Goal: Navigation & Orientation: Find specific page/section

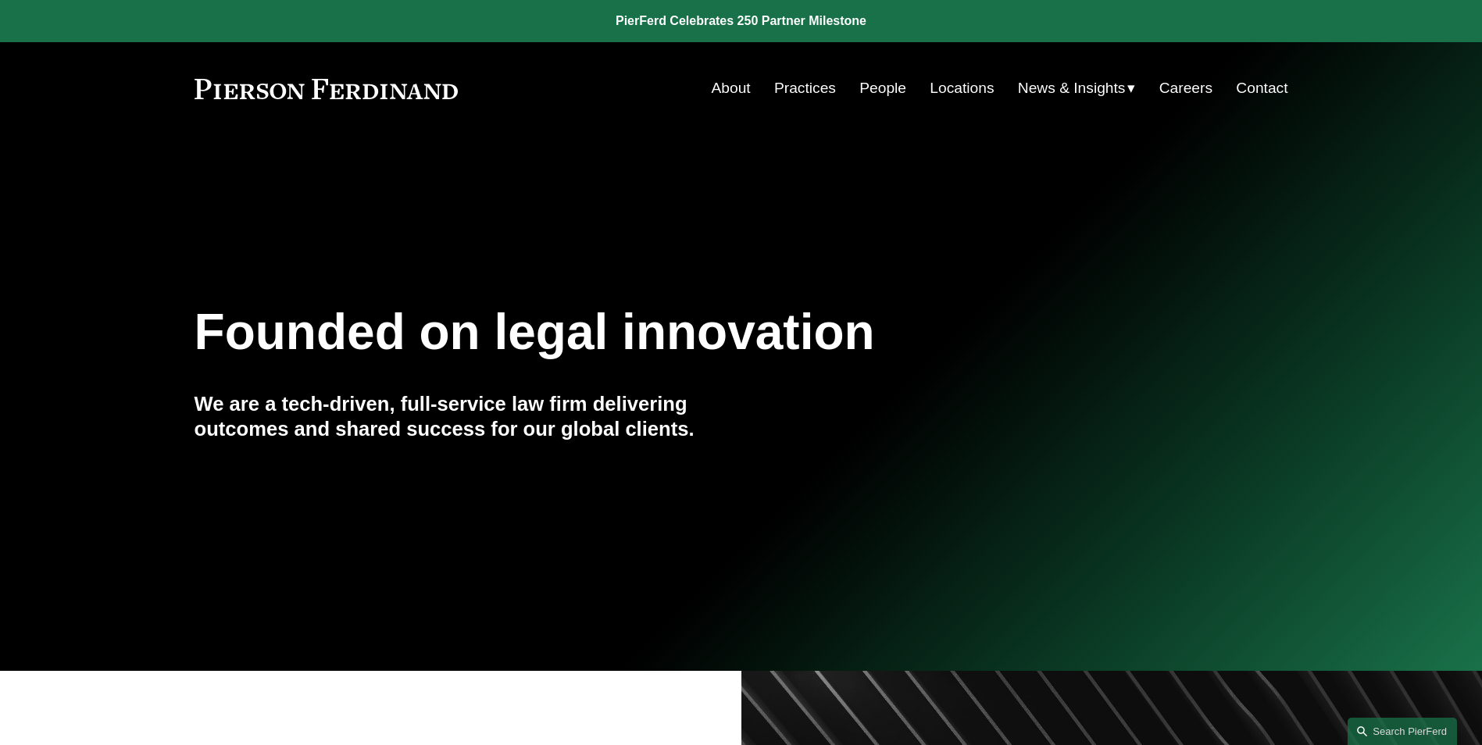
click at [794, 91] on link "Practices" at bounding box center [805, 88] width 62 height 30
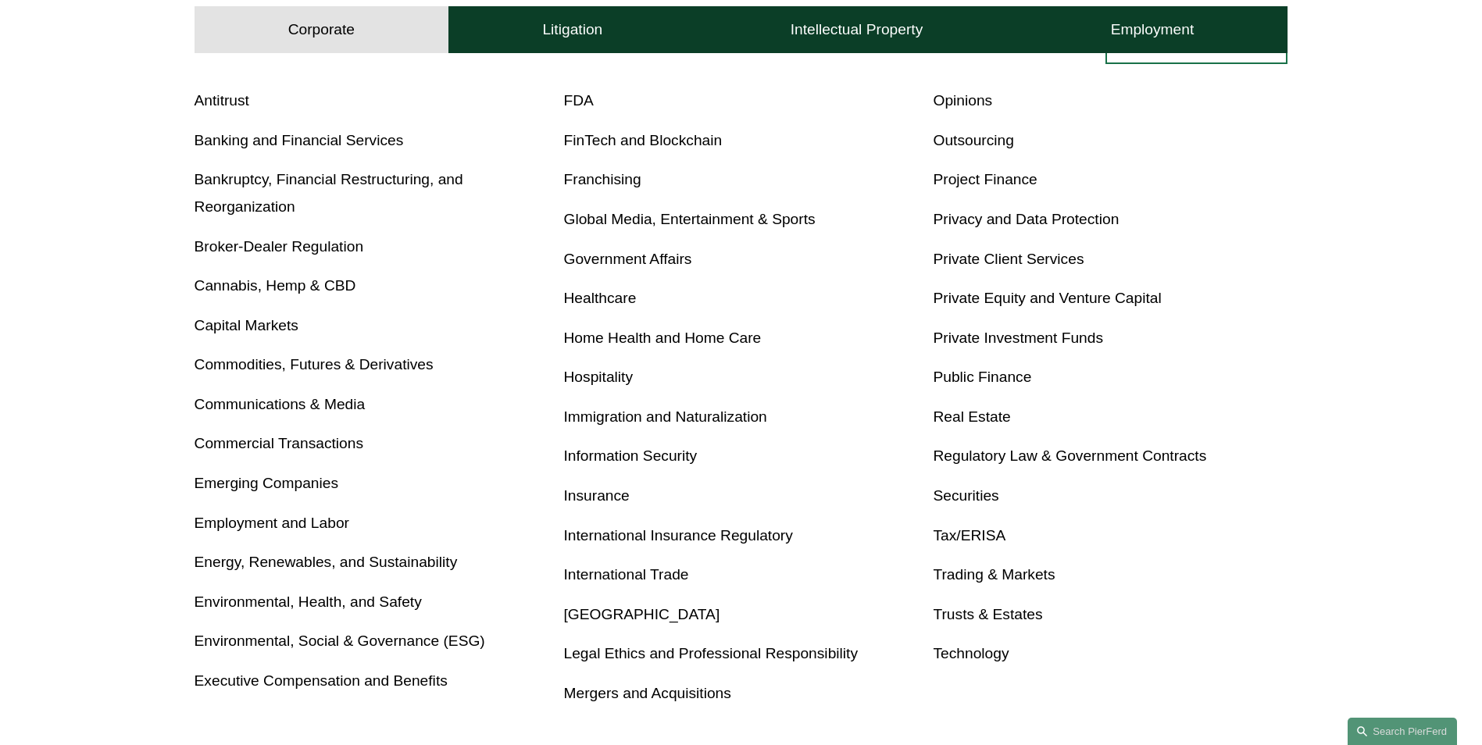
scroll to position [651, 0]
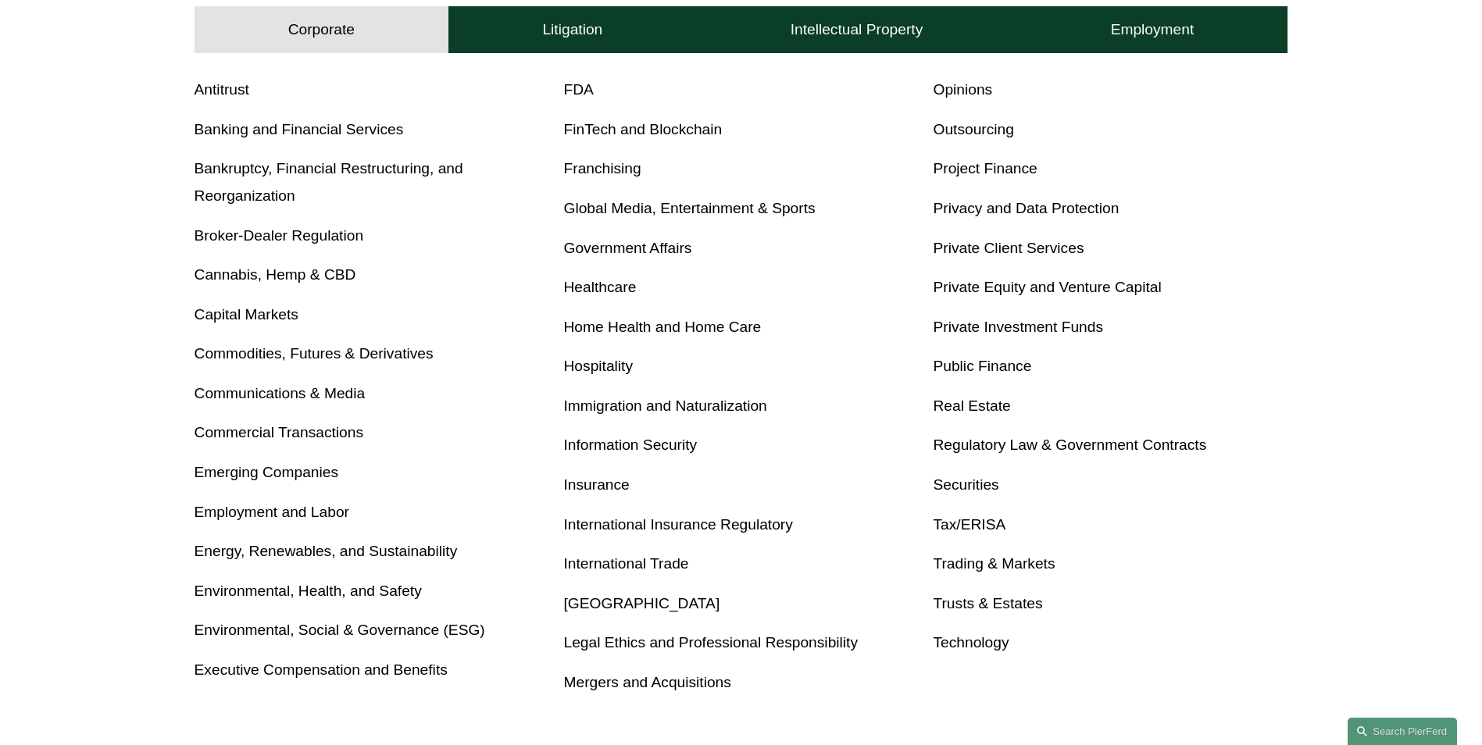
click at [251, 474] on link "Emerging Companies" at bounding box center [266, 472] width 144 height 16
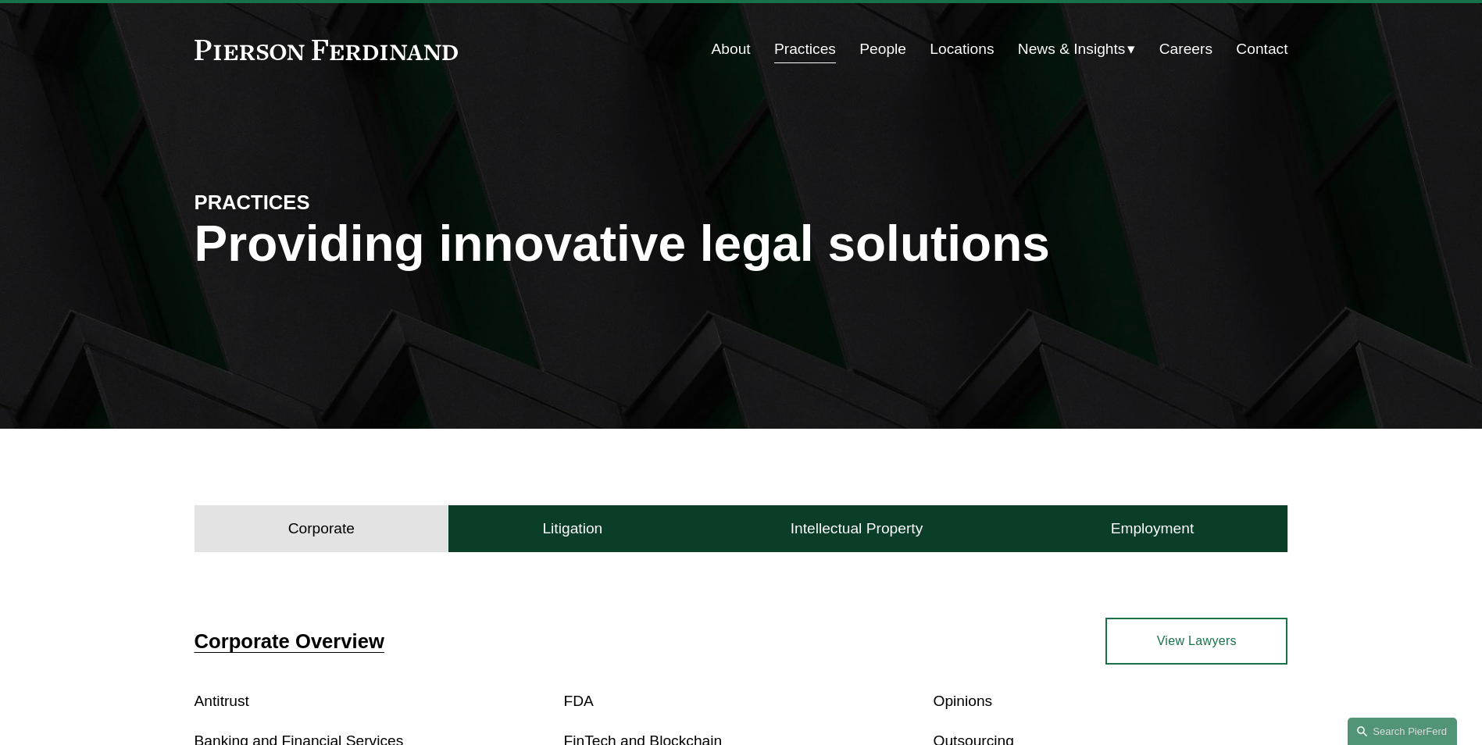
scroll to position [0, 0]
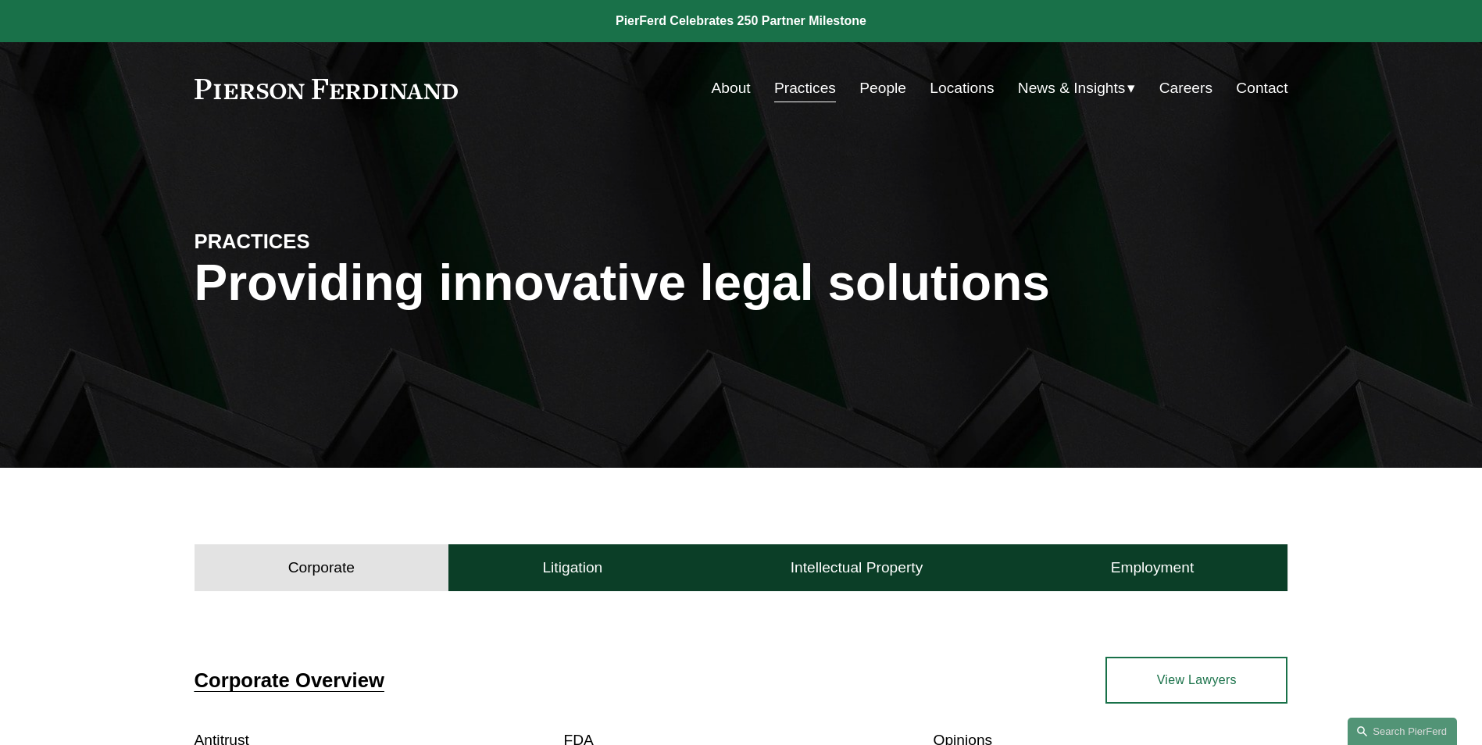
click at [719, 95] on link "About" at bounding box center [731, 88] width 39 height 30
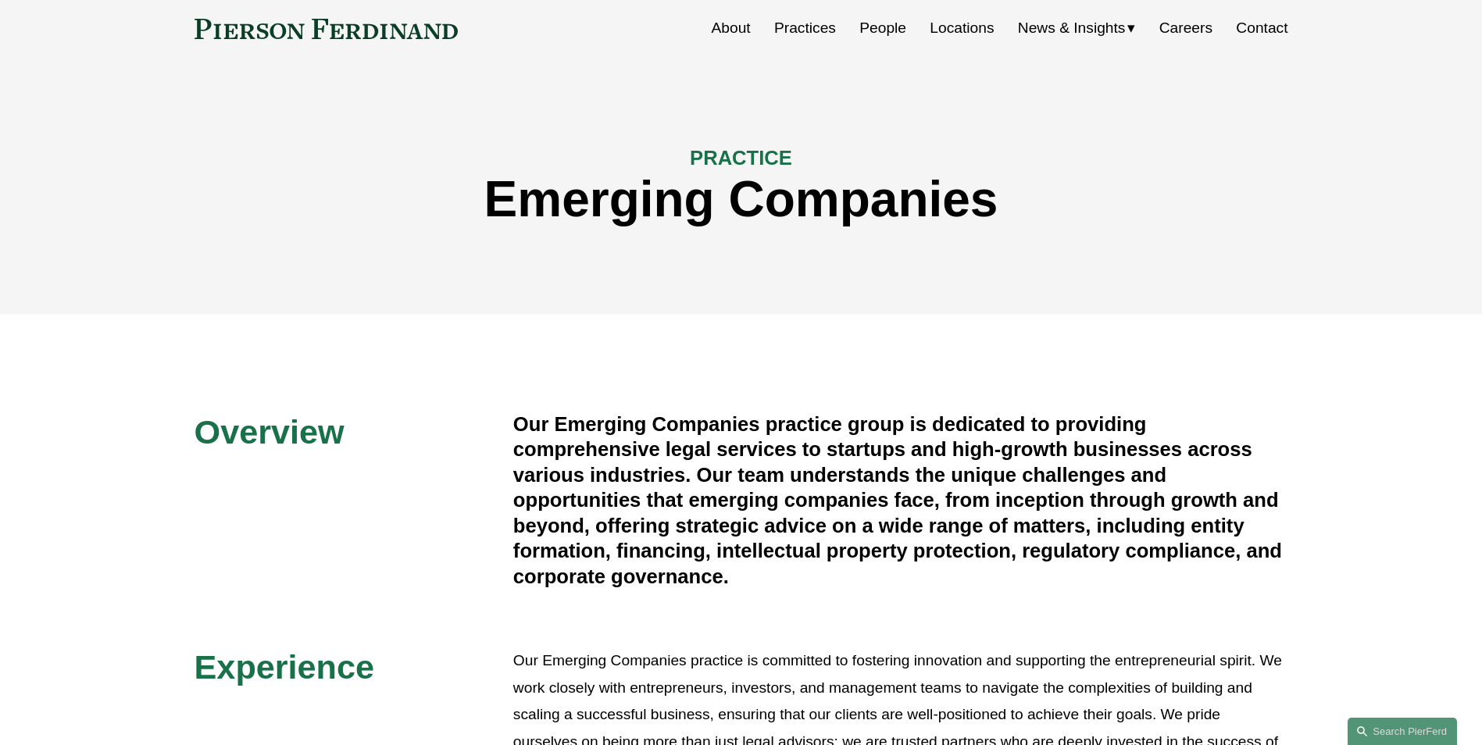
scroll to position [287, 0]
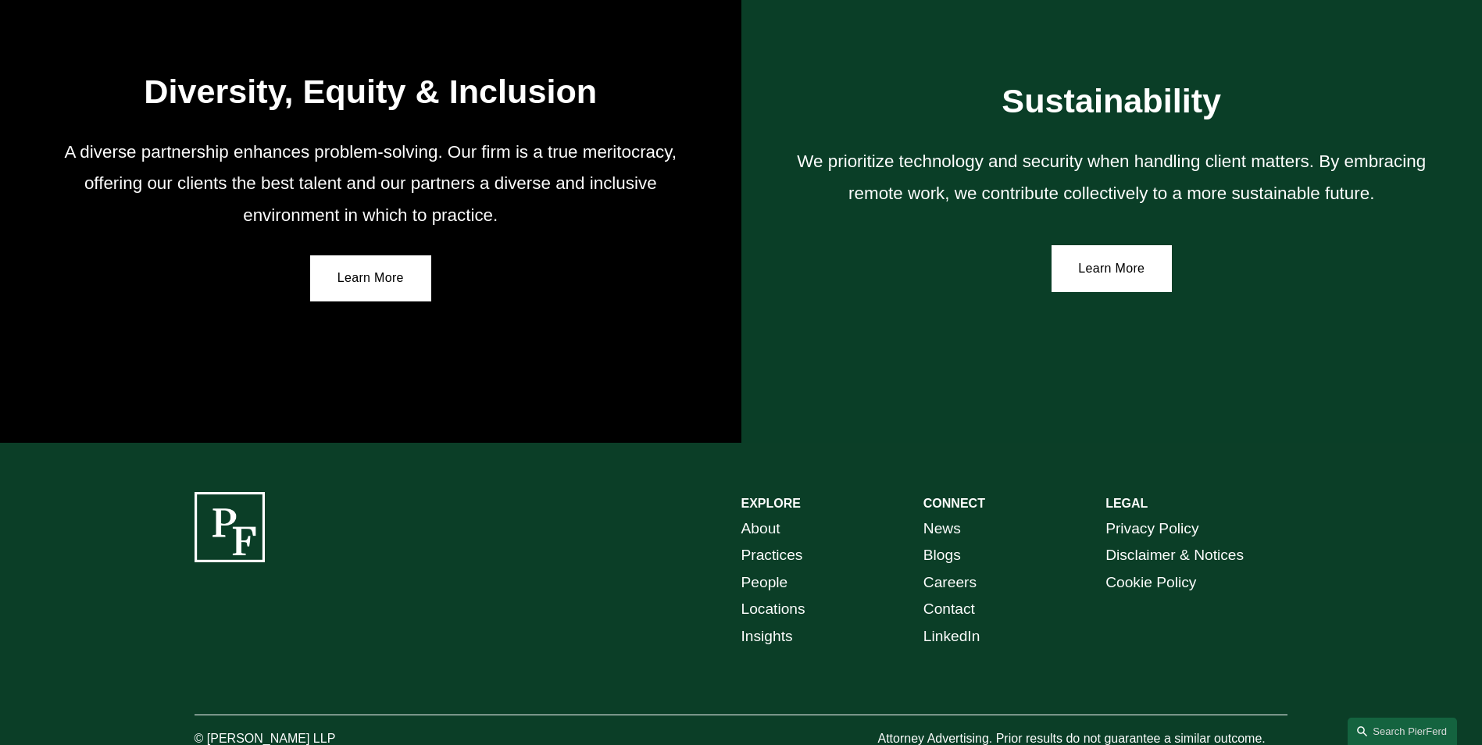
scroll to position [2848, 0]
